Goal: Information Seeking & Learning: Learn about a topic

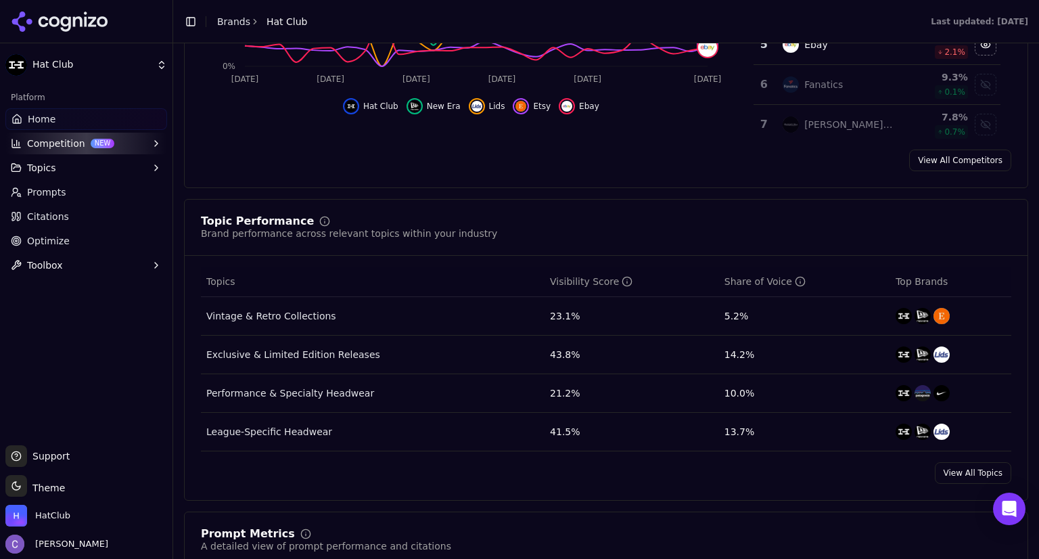
scroll to position [410, 0]
click at [81, 168] on button "Topics" at bounding box center [86, 168] width 162 height 22
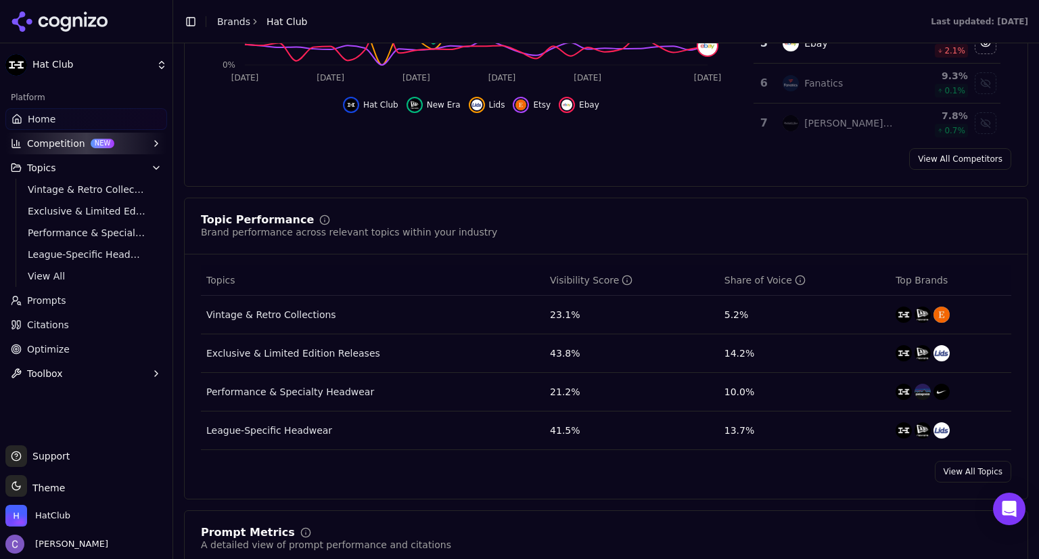
click at [112, 192] on span "Vintage & Retro Collections" at bounding box center [87, 190] width 118 height 14
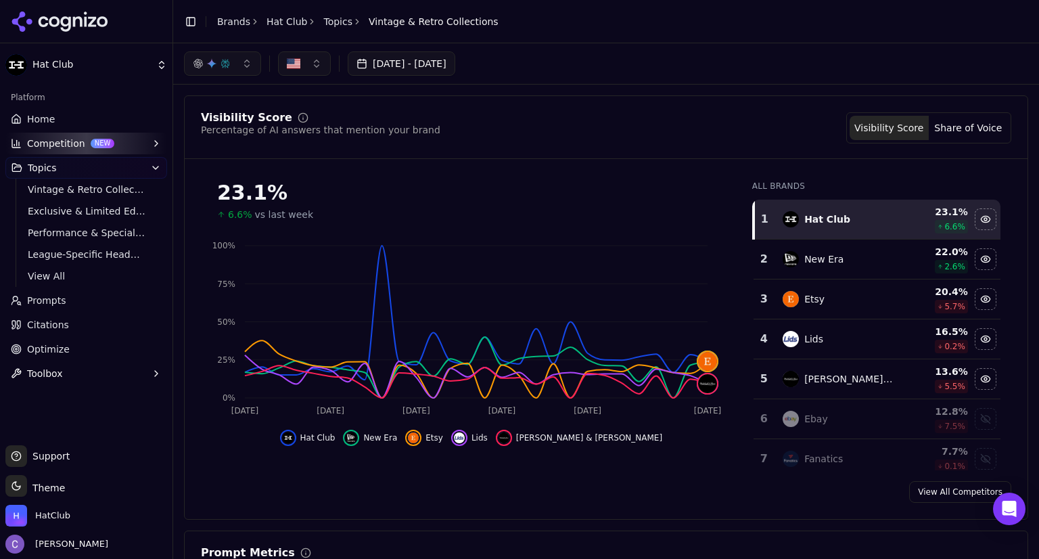
click at [91, 206] on span "Exclusive & Limited Edition Releases" at bounding box center [87, 211] width 118 height 14
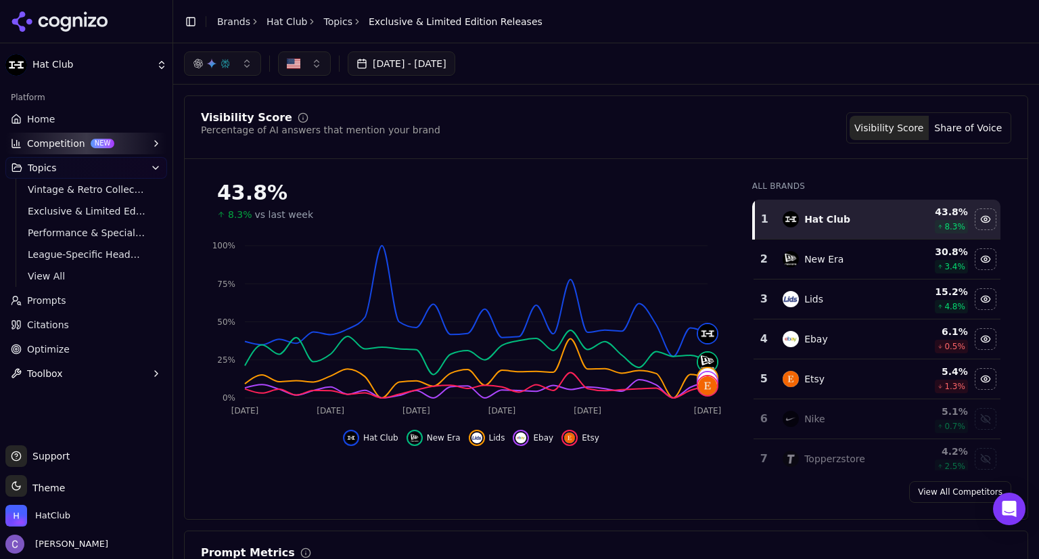
click at [95, 231] on span "Performance & Specialty Headwear" at bounding box center [87, 233] width 118 height 14
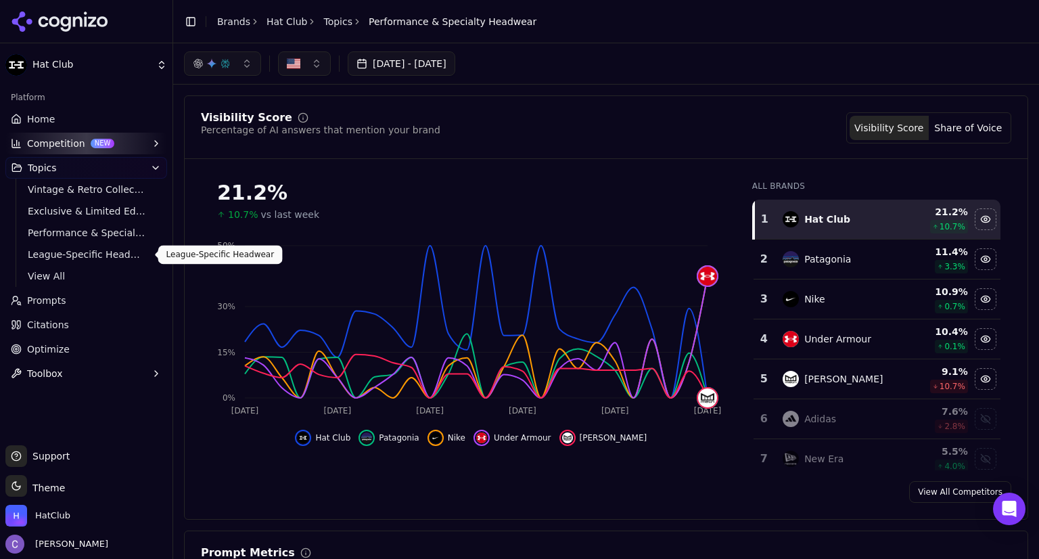
click at [87, 252] on span "League-Specific Headwear" at bounding box center [87, 254] width 118 height 14
